Goal: Find specific page/section

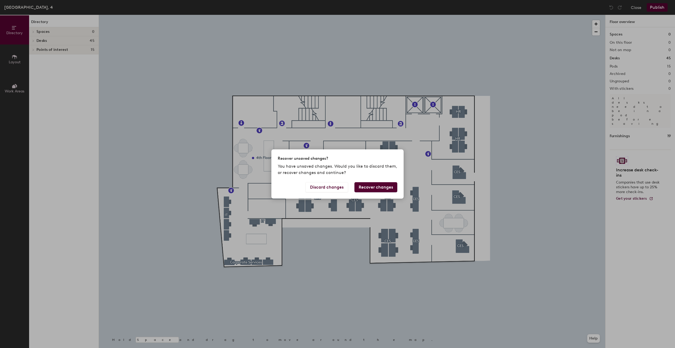
click at [374, 77] on div "Recover unsaved changes? You have unsaved changes. Would you like to discard th…" at bounding box center [337, 174] width 675 height 348
click at [329, 189] on button "Discard changes" at bounding box center [327, 187] width 43 height 10
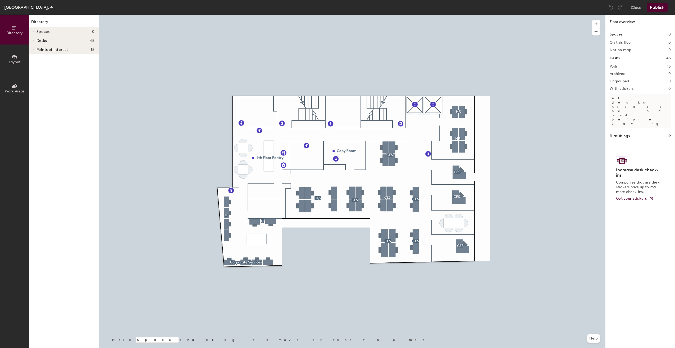
click at [16, 29] on icon at bounding box center [15, 28] width 6 height 6
click at [15, 58] on icon at bounding box center [15, 57] width 6 height 6
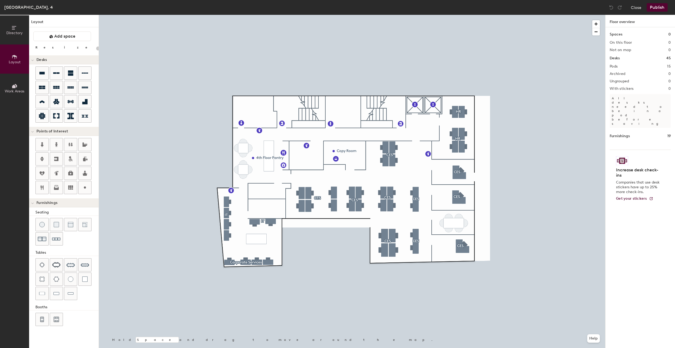
click at [14, 83] on icon at bounding box center [15, 86] width 6 height 6
